Goal: Task Accomplishment & Management: Manage account settings

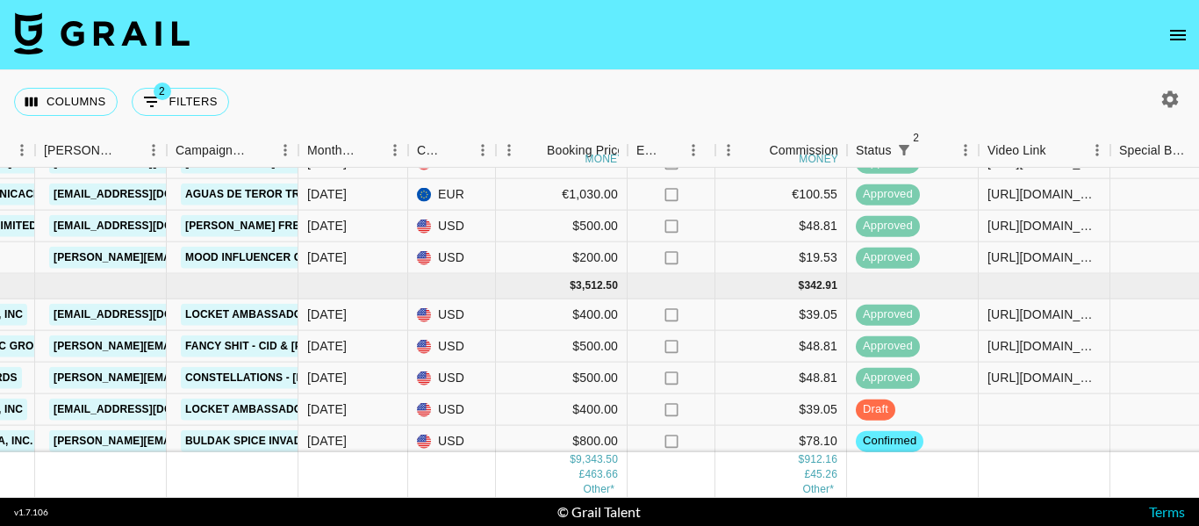
scroll to position [727, 680]
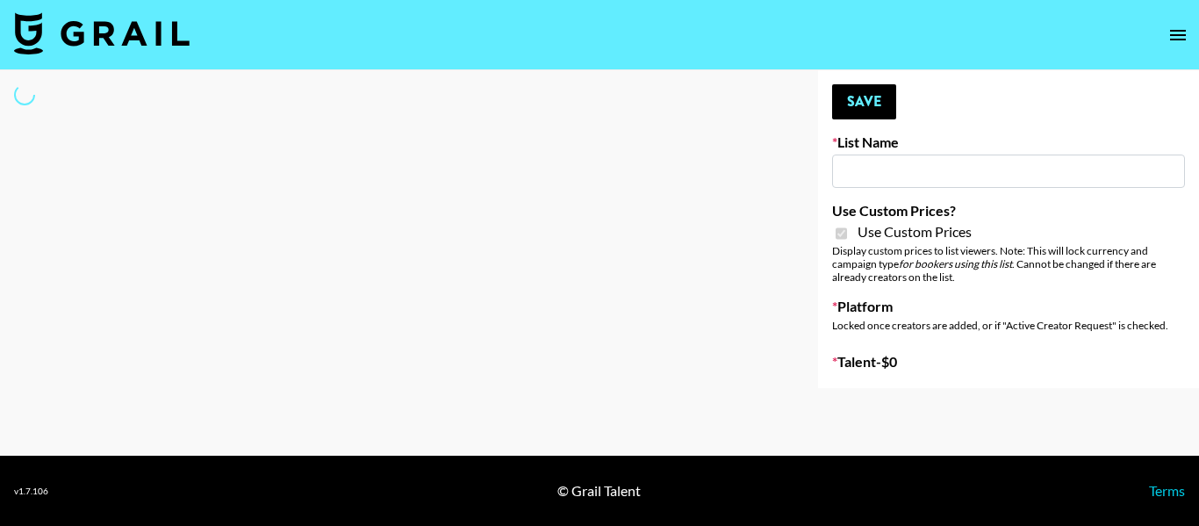
type input "HaruHaru Wonder 15/10"
checkbox input "true"
select select "Brand"
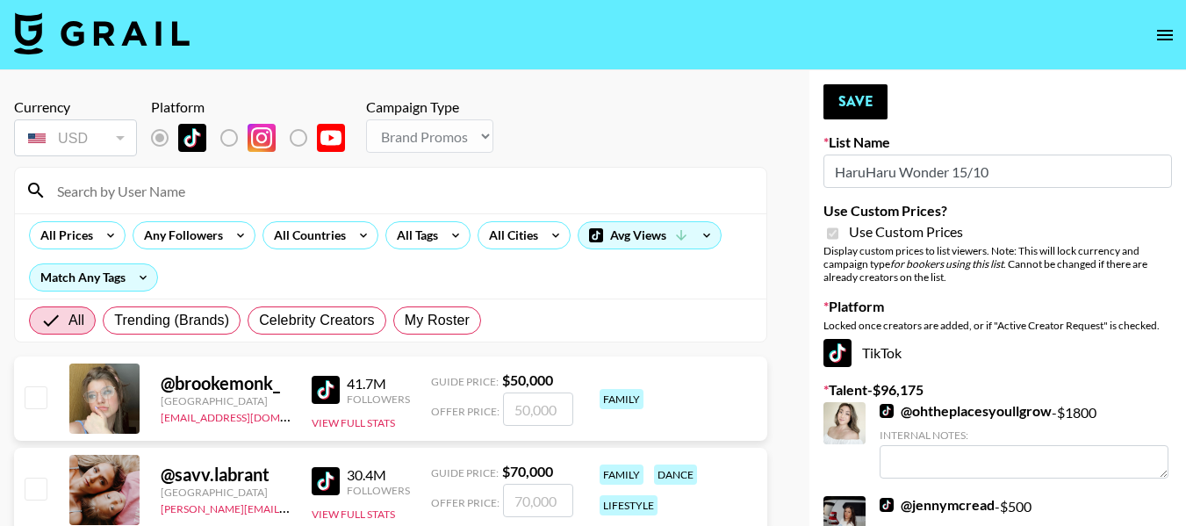
click at [309, 192] on input at bounding box center [401, 190] width 709 height 28
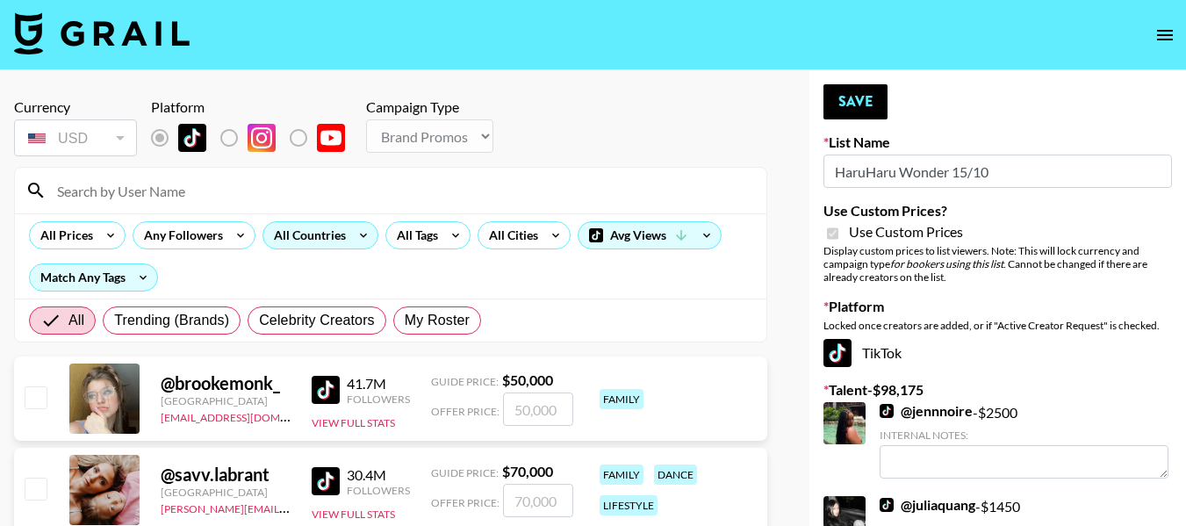
type input "maniha"
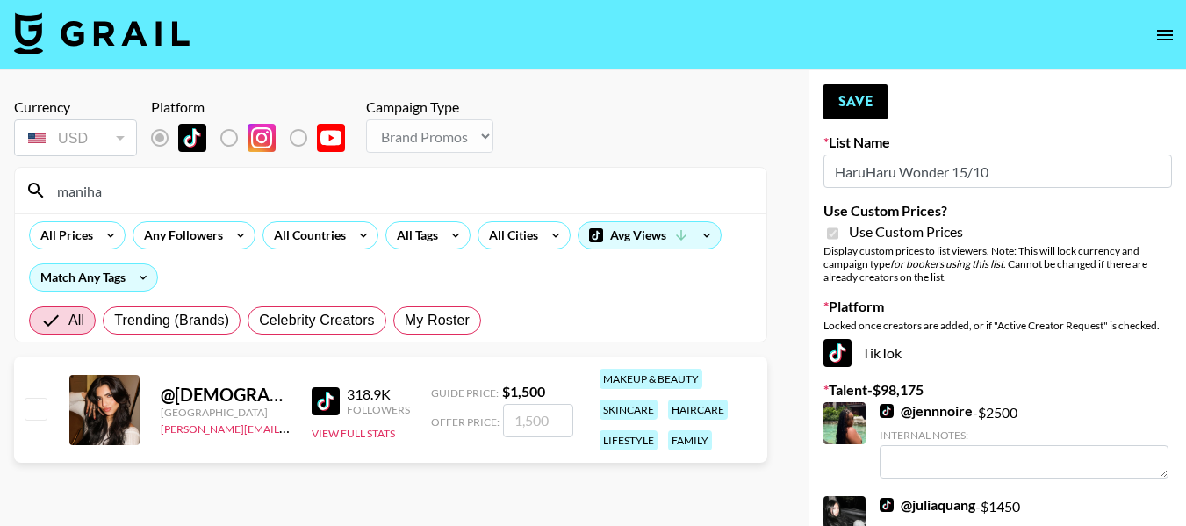
click at [42, 409] on input "checkbox" at bounding box center [35, 408] width 21 height 21
checkbox input "true"
type input "1500"
click at [847, 100] on button "Save" at bounding box center [855, 101] width 64 height 35
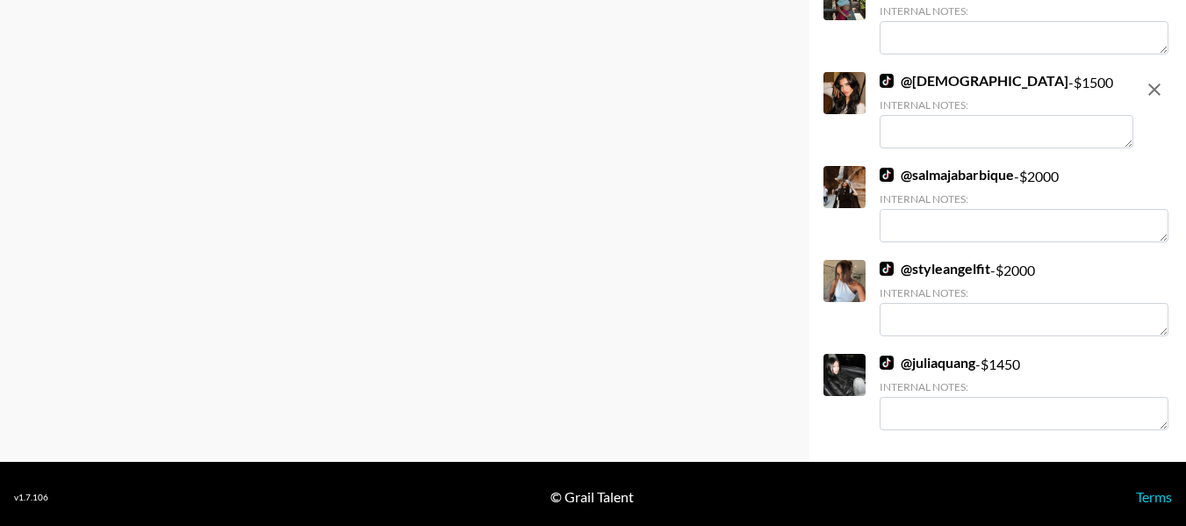
scroll to position [3867, 0]
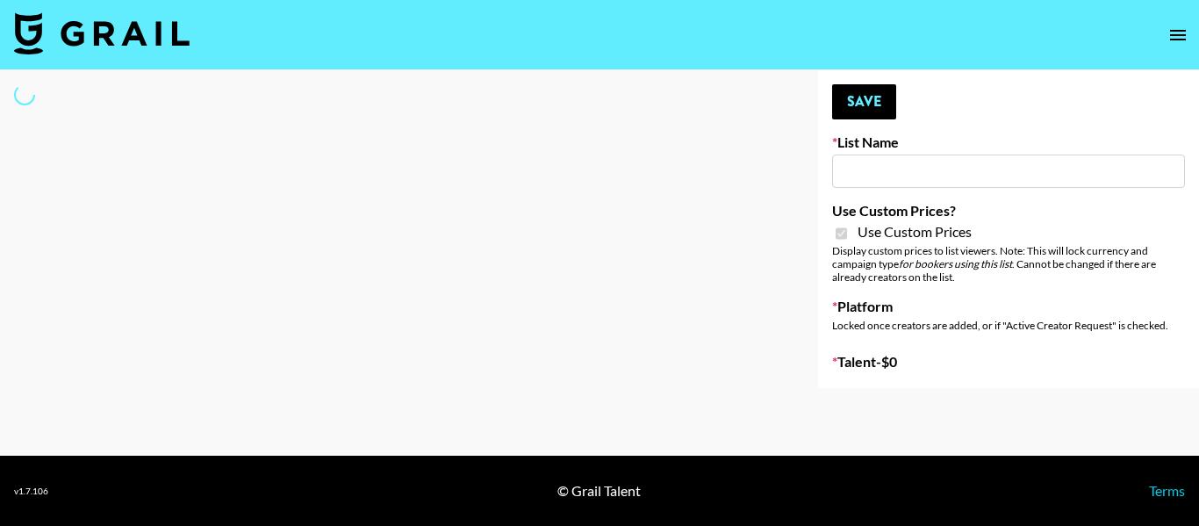
type input "Walmart Fashion"
checkbox input "true"
select select "Brand"
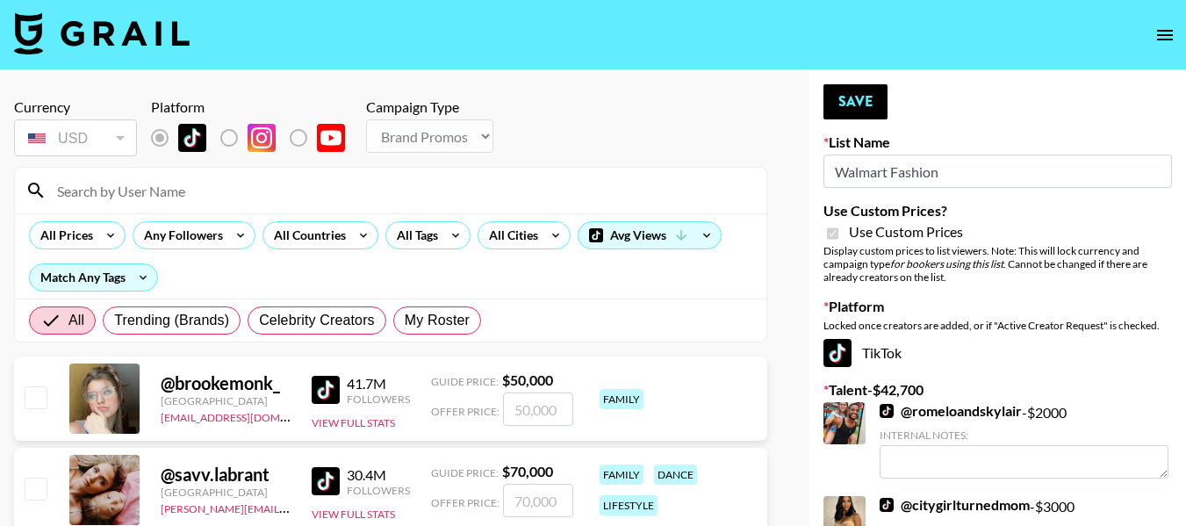
drag, startPoint x: 267, startPoint y: 193, endPoint x: 260, endPoint y: 204, distance: 12.7
click at [267, 192] on input at bounding box center [401, 190] width 709 height 28
type input "maniha"
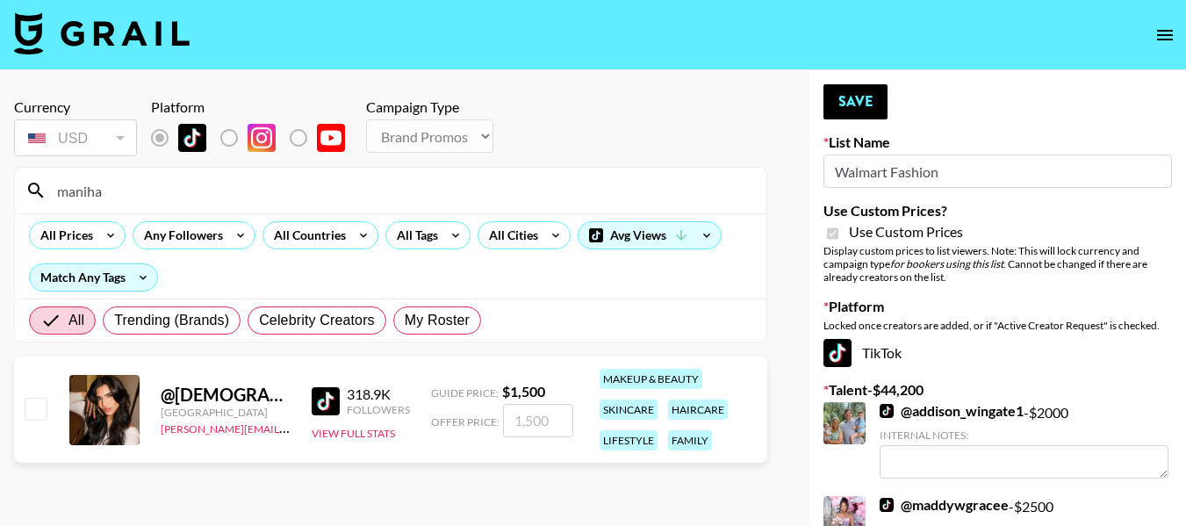
click at [40, 409] on input "checkbox" at bounding box center [35, 408] width 21 height 21
checkbox input "true"
type input "1500"
drag, startPoint x: 848, startPoint y: 97, endPoint x: 974, endPoint y: 233, distance: 186.3
click at [850, 97] on button "Save" at bounding box center [855, 101] width 64 height 35
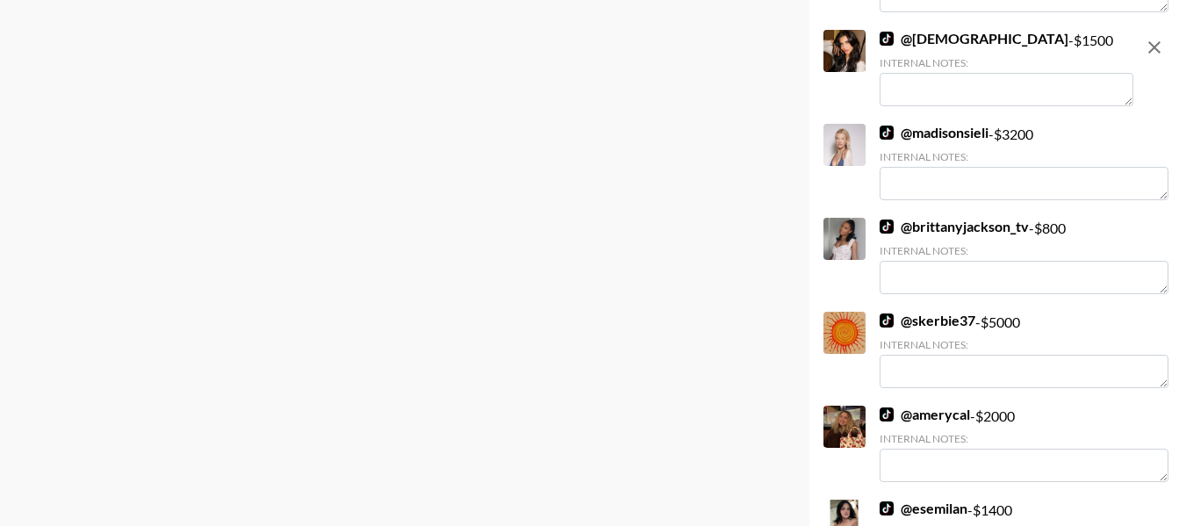
scroll to position [1492, 0]
